Goal: Transaction & Acquisition: Subscribe to service/newsletter

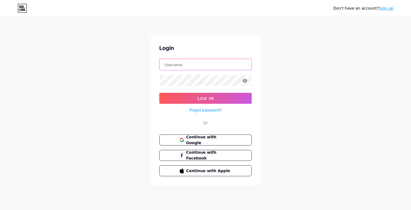
click at [197, 67] on input "text" at bounding box center [206, 64] width 92 height 11
type input "[EMAIL_ADDRESS][DOMAIN_NAME]"
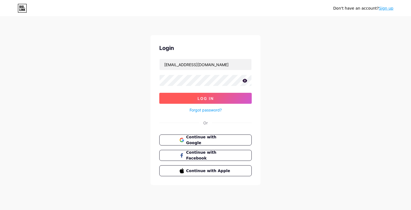
click at [214, 97] on button "Log In" at bounding box center [205, 98] width 92 height 11
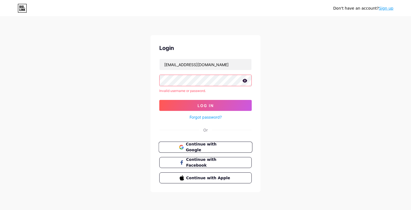
click at [213, 146] on span "Continue with Google" at bounding box center [209, 148] width 46 height 12
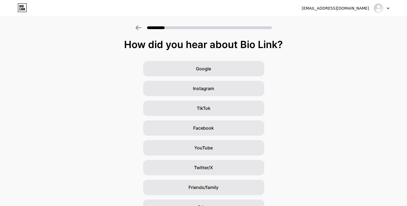
scroll to position [31, 0]
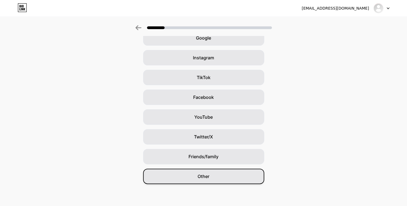
click at [232, 180] on div "Other" at bounding box center [203, 176] width 121 height 15
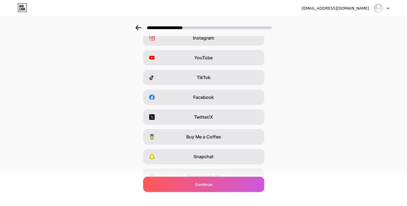
scroll to position [0, 0]
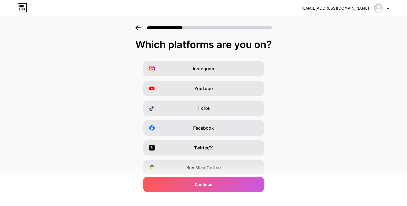
click at [232, 180] on div "Continue" at bounding box center [203, 184] width 121 height 15
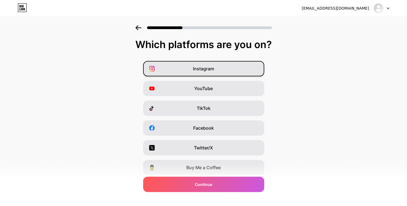
click at [224, 71] on div "Instagram" at bounding box center [203, 68] width 121 height 15
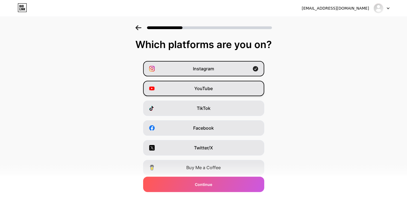
click at [224, 86] on div "YouTube" at bounding box center [203, 88] width 121 height 15
click at [224, 67] on div "Instagram" at bounding box center [203, 68] width 121 height 15
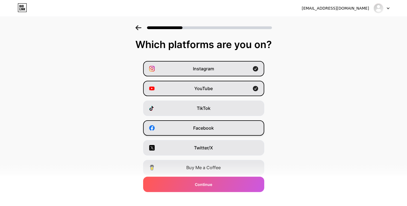
click at [215, 124] on div "Facebook" at bounding box center [203, 127] width 121 height 15
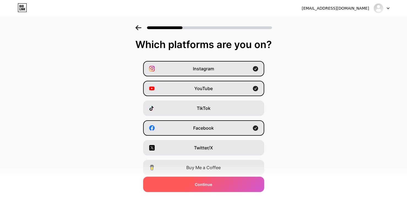
click at [200, 184] on span "Continue" at bounding box center [203, 185] width 17 height 6
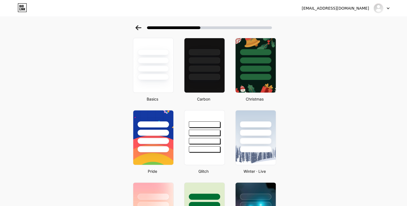
scroll to position [25, 0]
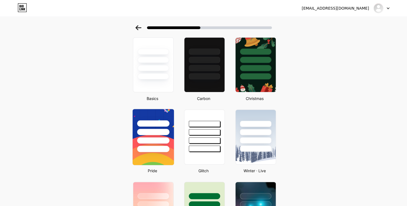
click at [169, 132] on div at bounding box center [153, 132] width 32 height 6
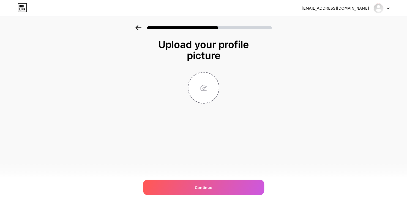
scroll to position [0, 0]
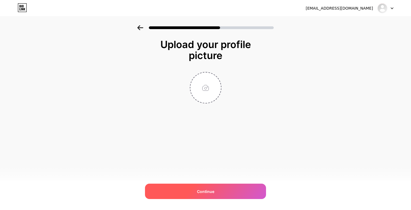
click at [233, 189] on div "Continue" at bounding box center [205, 191] width 121 height 15
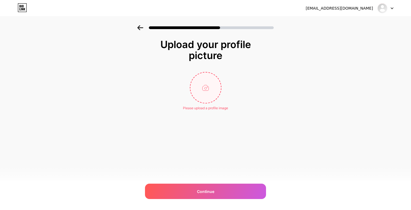
click at [204, 87] on input "file" at bounding box center [205, 88] width 31 height 31
type input "C:\fakepath\converted-image (4).png"
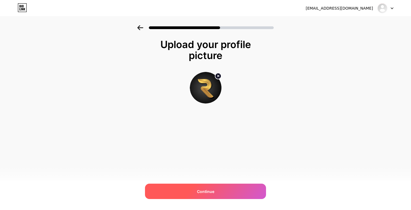
click at [220, 191] on div "Continue" at bounding box center [205, 191] width 121 height 15
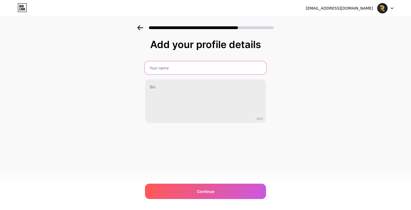
click at [240, 69] on input "text" at bounding box center [206, 67] width 122 height 13
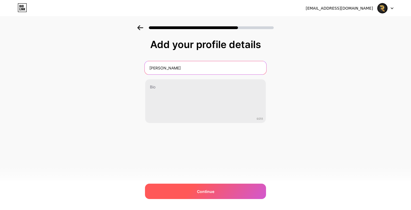
type input "[PERSON_NAME]"
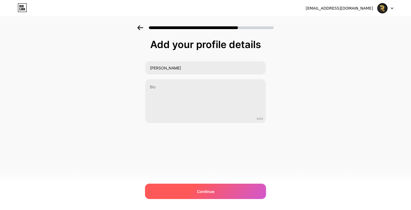
click at [213, 190] on span "Continue" at bounding box center [205, 192] width 17 height 6
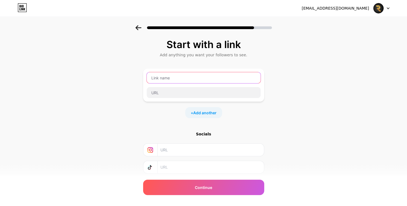
click at [229, 80] on input "text" at bounding box center [204, 77] width 114 height 11
click at [207, 152] on input "text" at bounding box center [210, 150] width 100 height 12
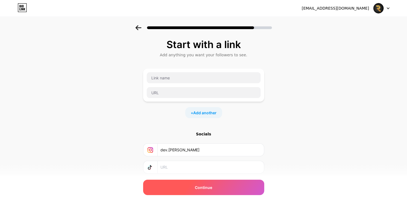
type input "dev.[PERSON_NAME]"
click at [201, 187] on span "Continue" at bounding box center [203, 188] width 17 height 6
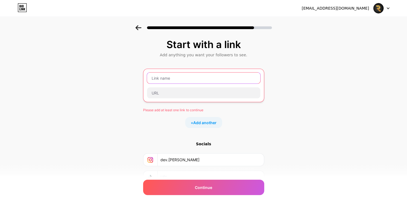
click at [208, 77] on input "text" at bounding box center [203, 78] width 113 height 11
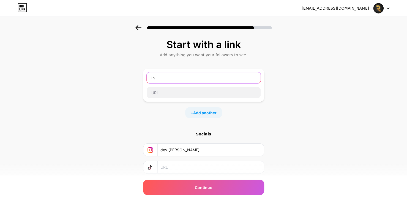
type input "I"
type input "Website"
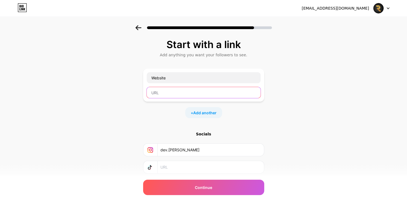
click at [200, 91] on input "text" at bounding box center [204, 92] width 114 height 11
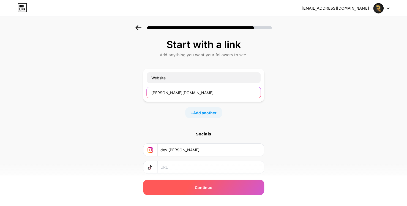
type input "[PERSON_NAME][DOMAIN_NAME]"
click at [205, 191] on div "Continue" at bounding box center [203, 187] width 121 height 15
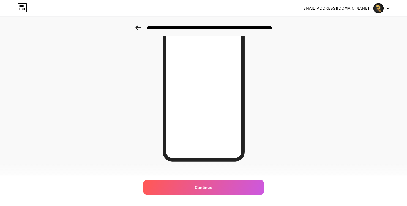
scroll to position [70, 0]
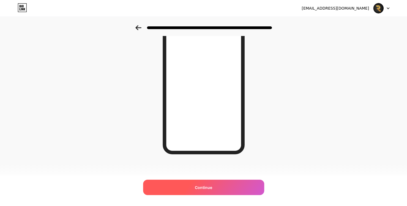
click at [223, 183] on div "Continue" at bounding box center [203, 187] width 121 height 15
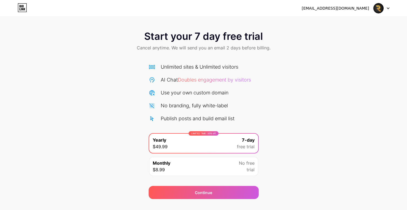
click at [221, 165] on div "Monthly $8.99 No free trial" at bounding box center [203, 166] width 109 height 19
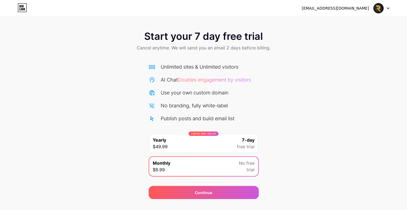
click at [223, 150] on div "LIMITED TIME : 50% off Yearly $49.99 7-day free trial" at bounding box center [203, 143] width 109 height 19
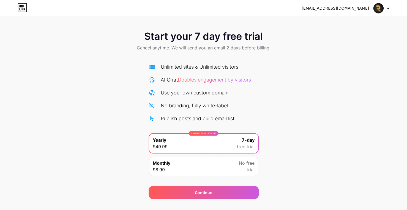
scroll to position [10, 0]
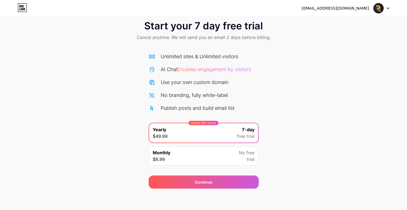
click at [186, 157] on div "Monthly $8.99 No free trial" at bounding box center [203, 156] width 109 height 19
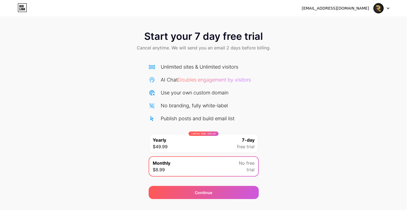
click at [23, 5] on icon at bounding box center [22, 7] width 9 height 9
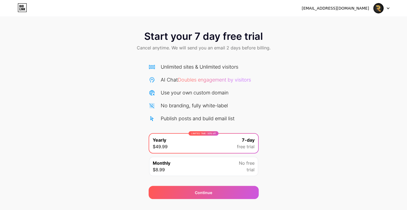
scroll to position [10, 0]
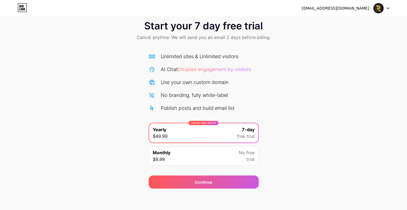
click at [234, 157] on div "Monthly $8.99 No free trial" at bounding box center [203, 156] width 109 height 19
click at [364, 9] on div "[EMAIL_ADDRESS][DOMAIN_NAME]" at bounding box center [335, 9] width 67 height 6
click at [382, 7] on img at bounding box center [378, 8] width 10 height 10
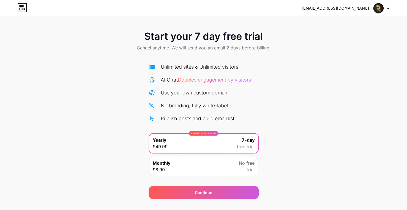
click at [187, 166] on div "Monthly $8.99 No free trial" at bounding box center [203, 166] width 109 height 19
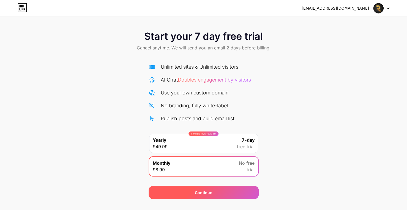
click at [190, 192] on div "Continue" at bounding box center [204, 192] width 110 height 13
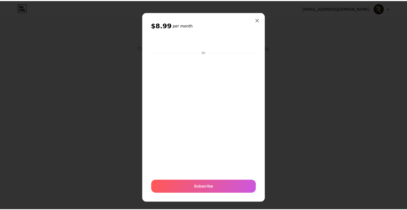
scroll to position [4, 0]
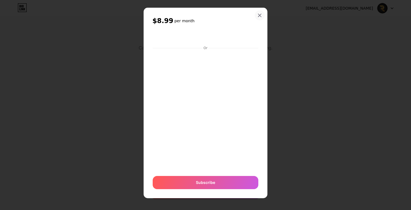
click at [258, 16] on icon at bounding box center [259, 15] width 3 height 3
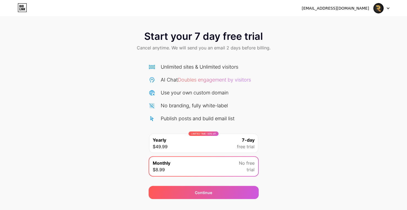
scroll to position [10, 0]
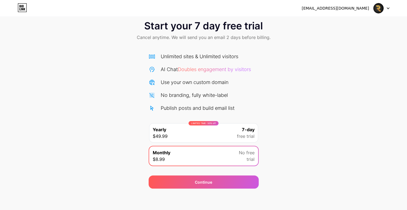
click at [339, 78] on div "Start your 7 day free trial Cancel anytime. We will send you an email 2 days be…" at bounding box center [203, 102] width 407 height 174
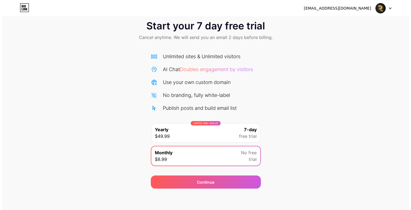
scroll to position [0, 0]
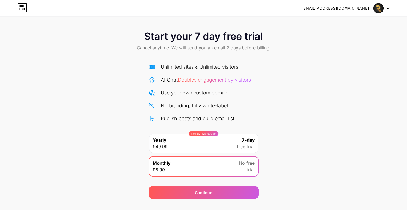
click at [378, 6] on img at bounding box center [378, 8] width 10 height 10
click at [354, 24] on li "Logout" at bounding box center [355, 22] width 68 height 15
